Goal: Complete application form

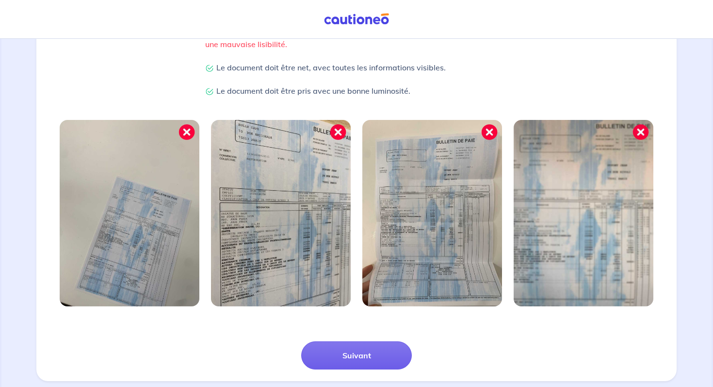
scroll to position [233, 0]
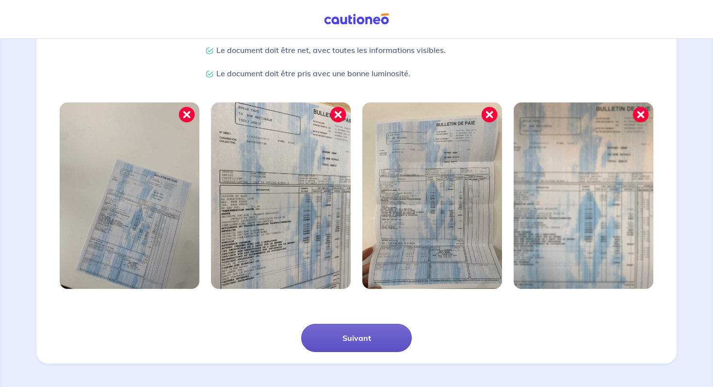
click at [383, 345] on button "Suivant" at bounding box center [356, 338] width 111 height 28
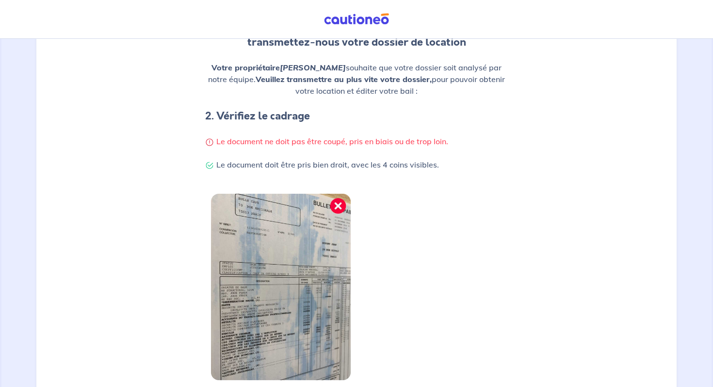
scroll to position [198, 0]
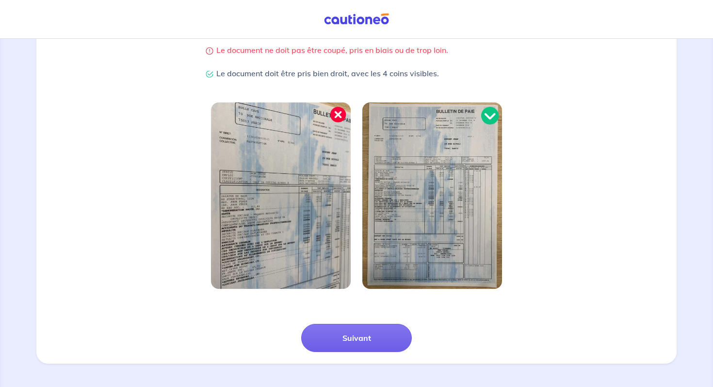
click at [349, 352] on div "Samir, Chebourou transmettez-nous votre dossier de location Votre propriétaire …" at bounding box center [356, 107] width 640 height 511
click at [352, 338] on button "Suivant" at bounding box center [356, 338] width 111 height 28
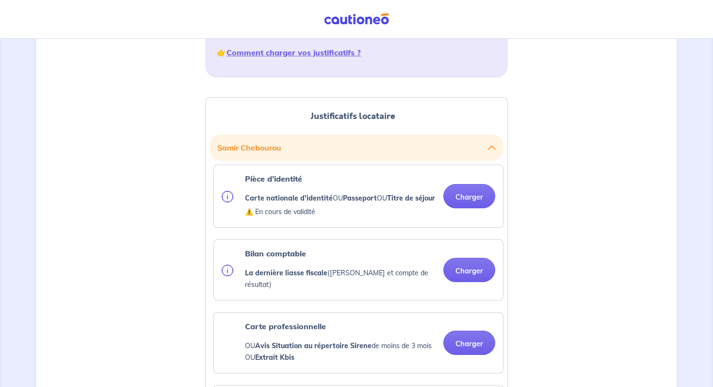
scroll to position [212, 0]
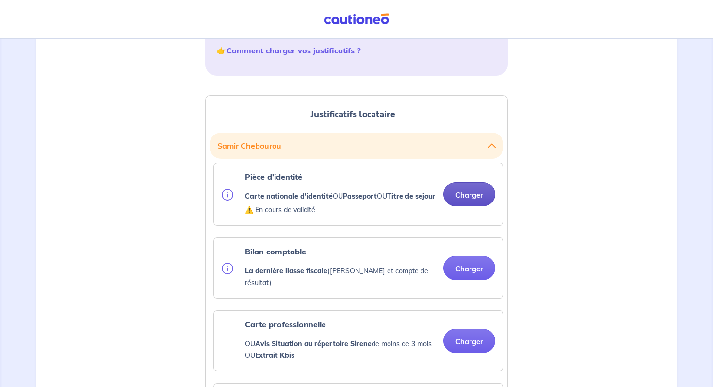
click at [478, 202] on button "Charger" at bounding box center [469, 194] width 52 height 24
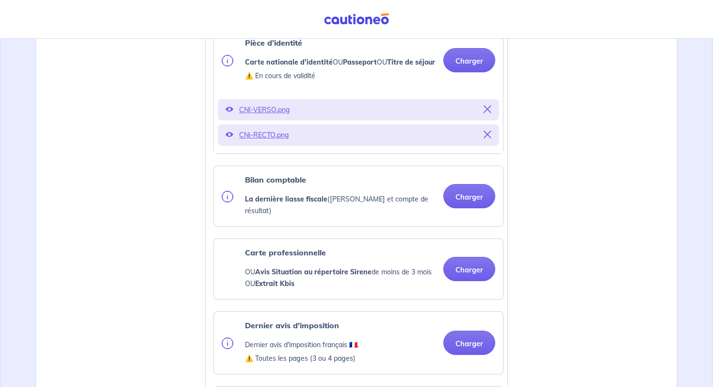
scroll to position [359, 0]
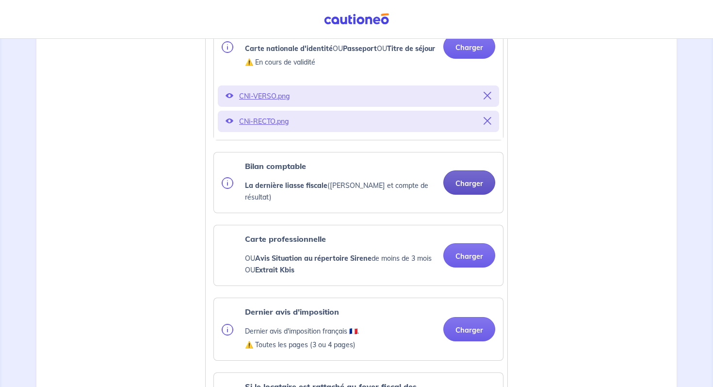
click at [463, 189] on button "Charger" at bounding box center [469, 182] width 52 height 24
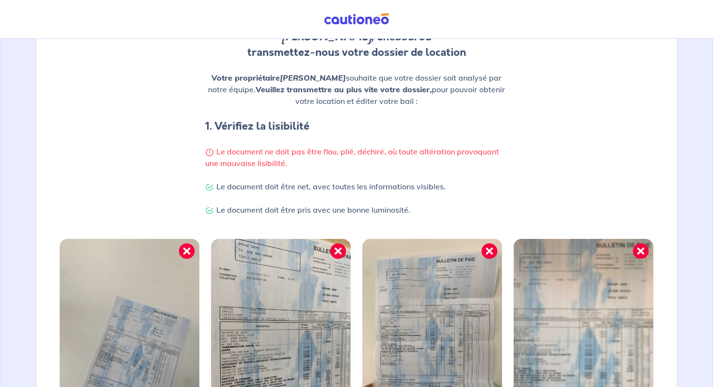
scroll to position [233, 0]
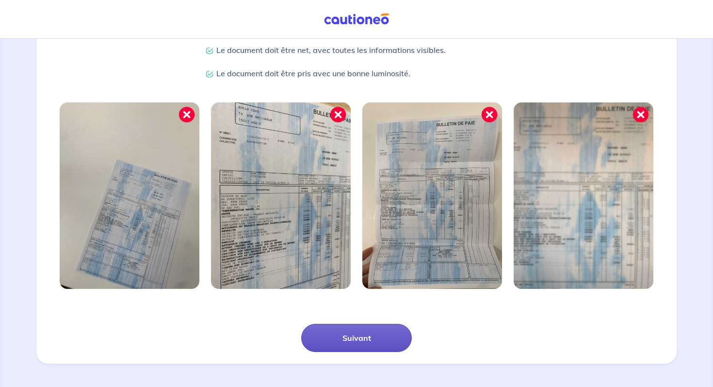
click at [338, 326] on button "Suivant" at bounding box center [356, 338] width 111 height 28
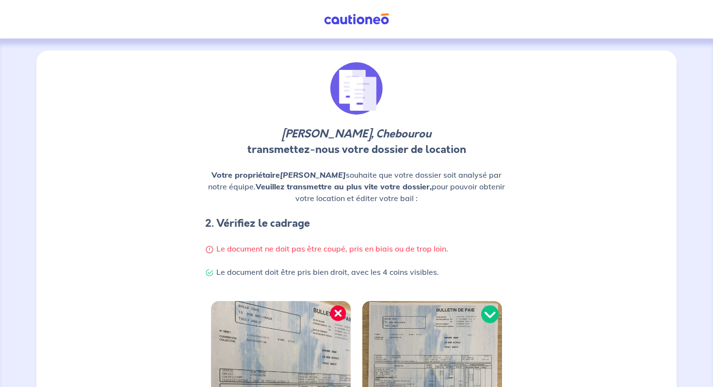
scroll to position [198, 0]
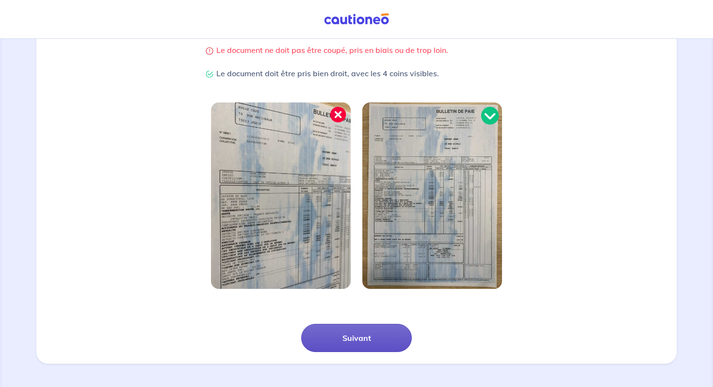
click at [335, 343] on button "Suivant" at bounding box center [356, 338] width 111 height 28
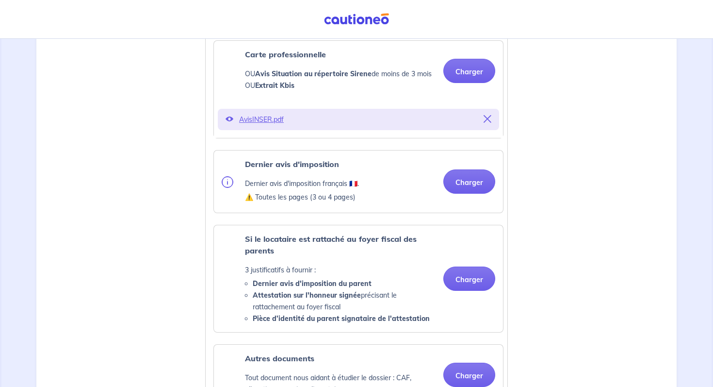
scroll to position [585, 0]
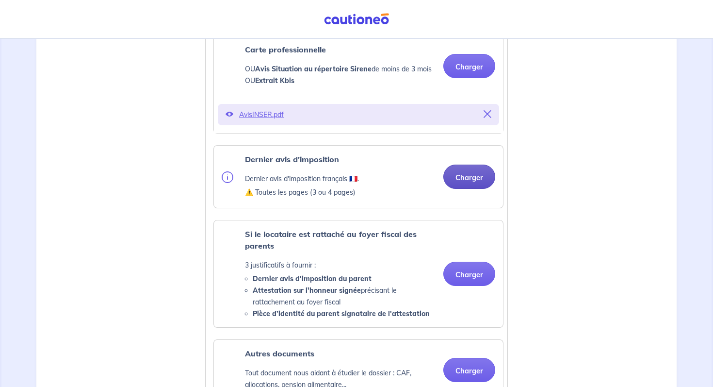
click at [471, 185] on button "Charger" at bounding box center [469, 176] width 52 height 24
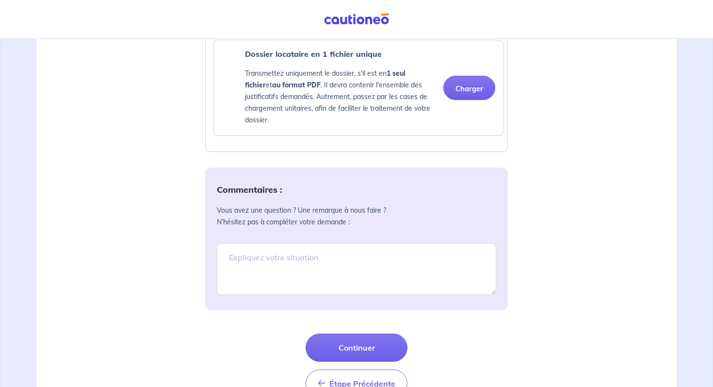
scroll to position [1049, 0]
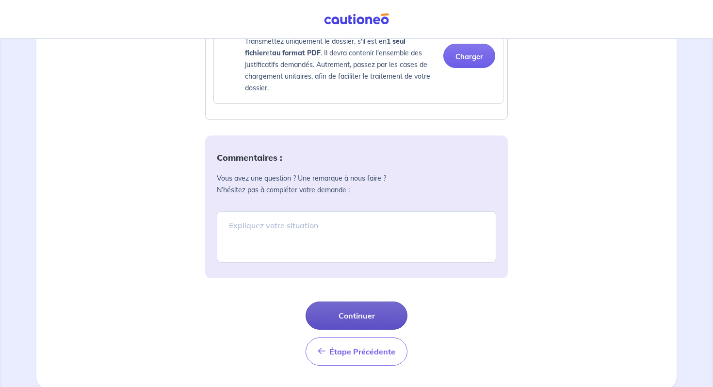
click at [338, 314] on button "Continuer" at bounding box center [357, 315] width 102 height 28
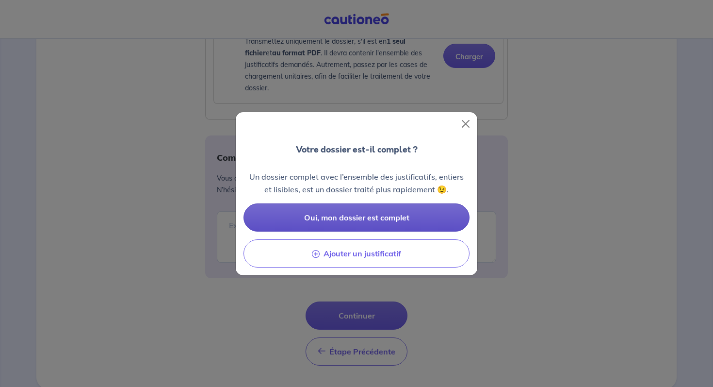
click at [362, 222] on button "Oui, mon dossier est complet" at bounding box center [357, 217] width 226 height 28
